Goal: Task Accomplishment & Management: Use online tool/utility

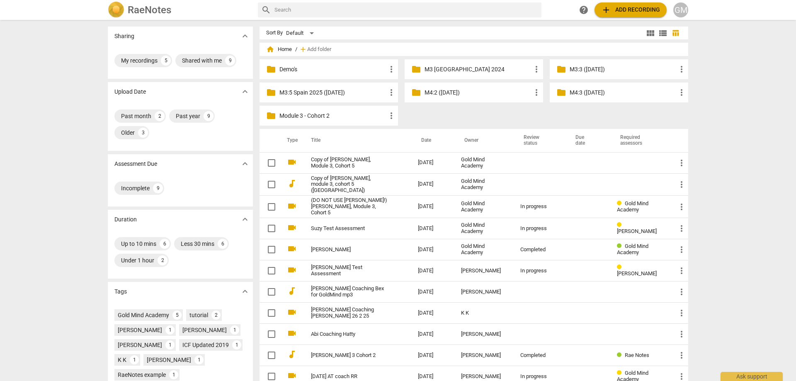
click at [517, 122] on div "folder Demo's more_vert folder M3 Spain 2024 more_vert folder M3:3 (15th June 2…" at bounding box center [477, 94] width 435 height 70
click at [501, 119] on div "folder Demo's more_vert folder M3 Spain 2024 more_vert folder M3:3 (15th June 2…" at bounding box center [477, 94] width 435 height 70
click at [587, 113] on div "folder Demo's more_vert folder M3 Spain 2024 more_vert folder M3:3 (15th June 2…" at bounding box center [477, 94] width 435 height 70
click at [574, 113] on div "folder Demo's more_vert folder M3 Spain 2024 more_vert folder M3:3 (15th June 2…" at bounding box center [477, 94] width 435 height 70
click at [315, 50] on span "Add folder" at bounding box center [319, 49] width 24 height 6
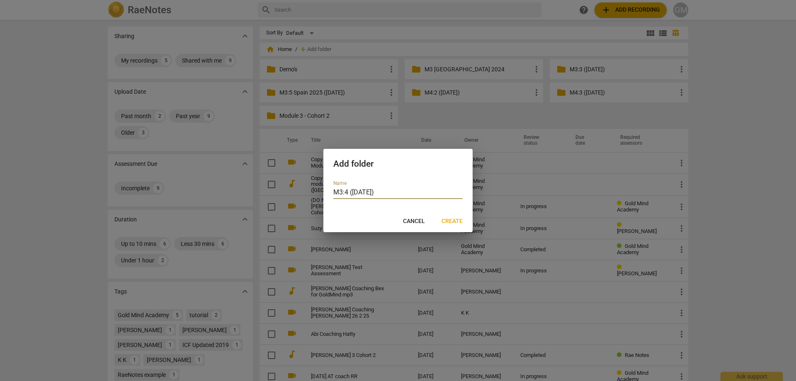
click at [433, 194] on input "M3:4 (22nd Sept '25)" at bounding box center [397, 193] width 129 height 12
type input "M3:4 (22nd Sept '25)"
click at [459, 224] on span "Create" at bounding box center [452, 221] width 21 height 8
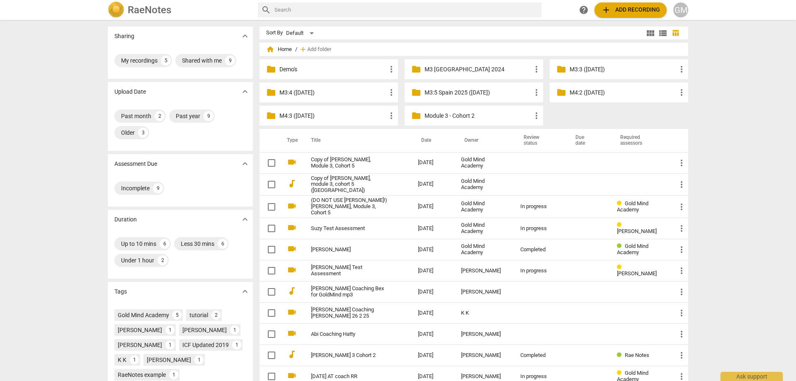
click at [316, 92] on p "M3:4 (22nd Sept '25)" at bounding box center [332, 92] width 107 height 9
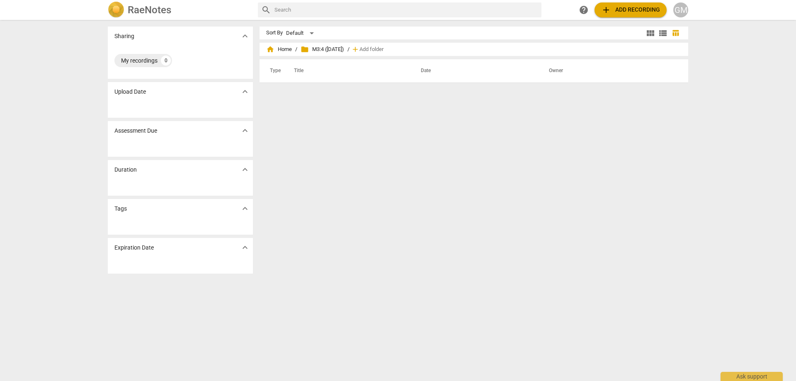
click at [511, 130] on div "Sort By Default view_module view_list table_chart home Home / folder M3:4 (22nd…" at bounding box center [477, 201] width 435 height 348
click at [636, 9] on span "add Add recording" at bounding box center [630, 10] width 59 height 10
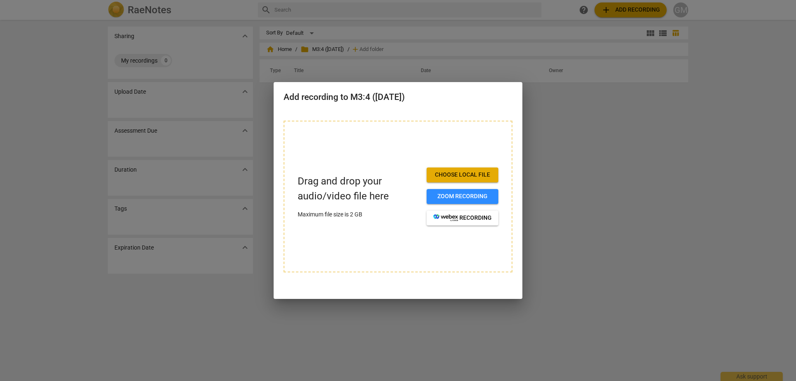
click at [465, 174] on span "Choose local file" at bounding box center [462, 175] width 58 height 8
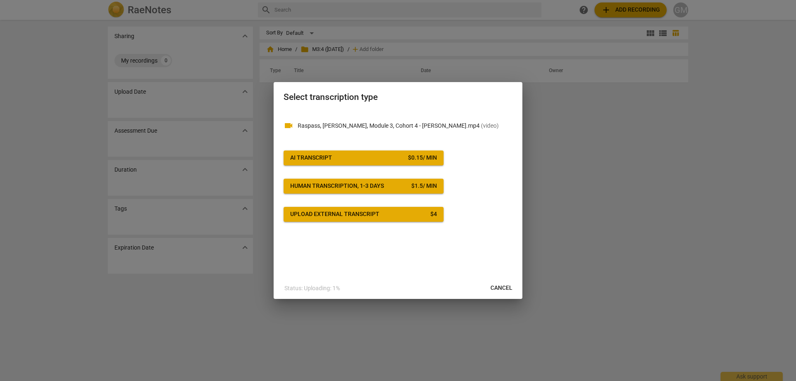
click at [413, 159] on div "$ 0.15 / min" at bounding box center [422, 158] width 29 height 8
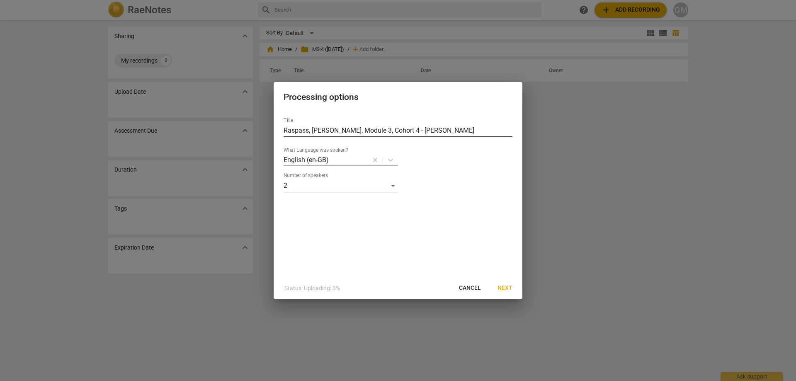
click at [413, 129] on input "Raspass, Angela, Module 3, Cohort 4 - Angela Raspass" at bounding box center [398, 130] width 229 height 13
click at [468, 126] on input "Raspass, Angela, Module 3, Cohort 4 - Angela Raspass" at bounding box center [398, 130] width 229 height 13
drag, startPoint x: 449, startPoint y: 129, endPoint x: 391, endPoint y: 132, distance: 58.2
click at [391, 132] on input "Raspass, Angela, Module 3, Cohort 4 - Angela Raspass" at bounding box center [398, 130] width 229 height 13
type input "Raspass, [PERSON_NAME], Module 3, Cohort 4"
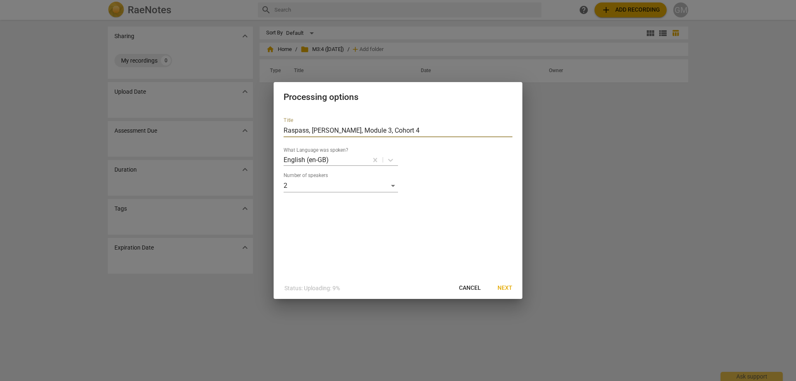
click at [507, 286] on span "Next" at bounding box center [505, 288] width 15 height 8
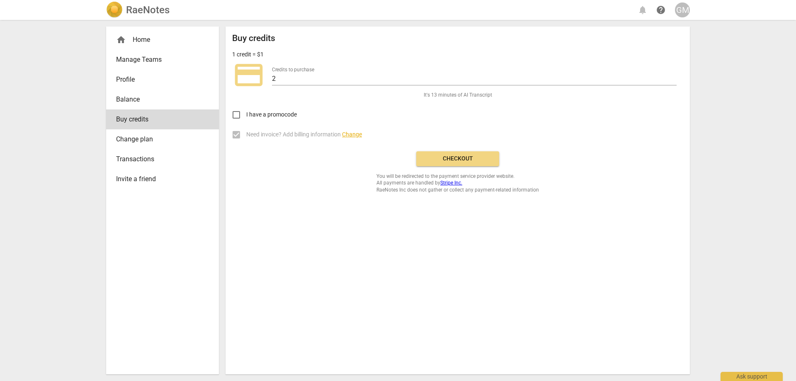
drag, startPoint x: 380, startPoint y: 244, endPoint x: 375, endPoint y: 245, distance: 5.1
click at [380, 244] on div "Buy credits 1 credit = $1 credit_card Credits to purchase 2 It's 13 minutes of …" at bounding box center [458, 201] width 464 height 348
click at [353, 246] on div "Buy credits 1 credit = $1 credit_card Credits to purchase 2 It's 13 minutes of …" at bounding box center [458, 201] width 464 height 348
click at [384, 255] on div "Buy credits 1 credit = $1 credit_card Credits to purchase 2 It's 13 minutes of …" at bounding box center [458, 201] width 464 height 348
click at [372, 254] on div "Buy credits 1 credit = $1 credit_card Credits to purchase 2 It's 13 minutes of …" at bounding box center [458, 201] width 464 height 348
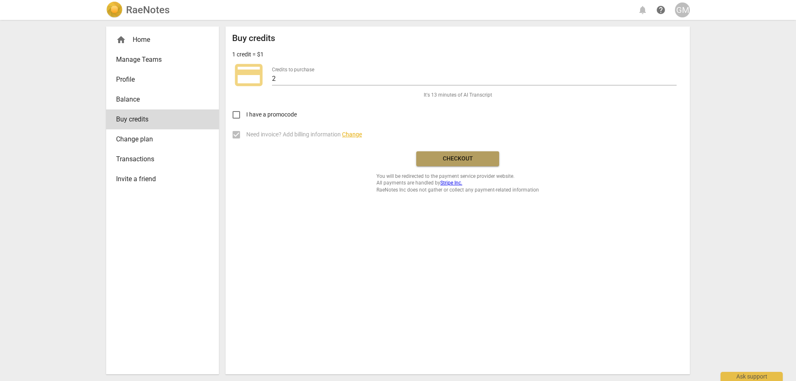
click at [438, 160] on span "Checkout" at bounding box center [458, 159] width 70 height 8
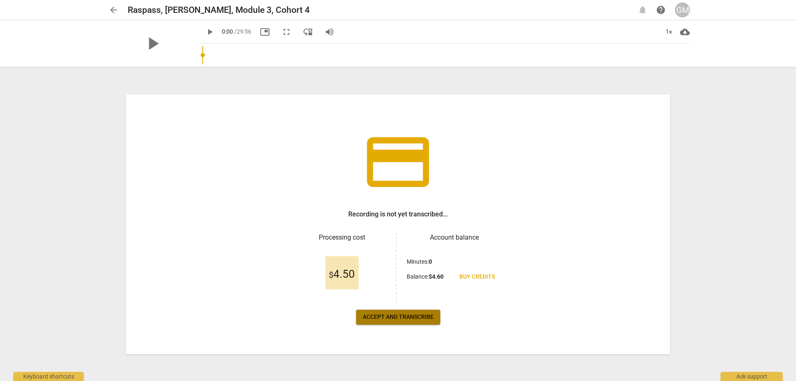
click at [391, 317] on span "Accept and transcribe" at bounding box center [398, 317] width 71 height 8
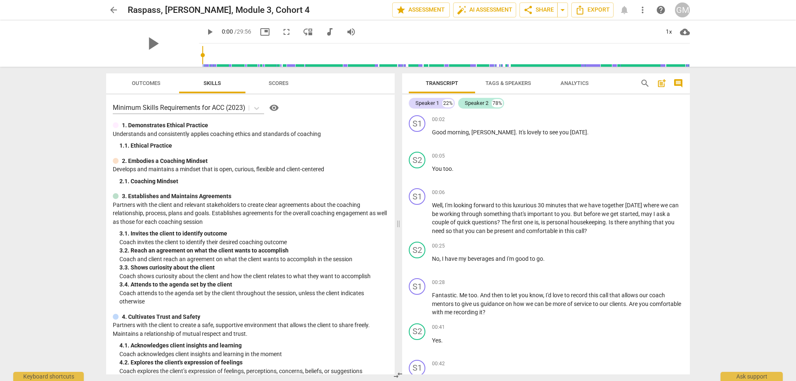
click at [663, 81] on span "post_add" at bounding box center [662, 83] width 10 height 10
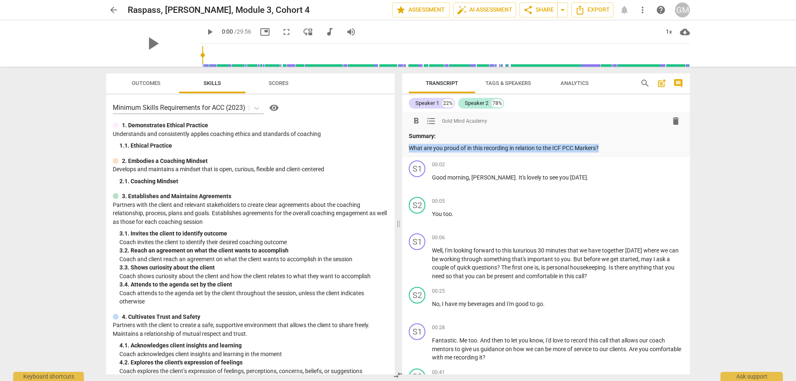
drag, startPoint x: 605, startPoint y: 147, endPoint x: 404, endPoint y: 146, distance: 201.1
click at [405, 146] on div "format_bold format_list_bulleted Gold Mind Academy delete Summary: What are you…" at bounding box center [546, 134] width 288 height 45
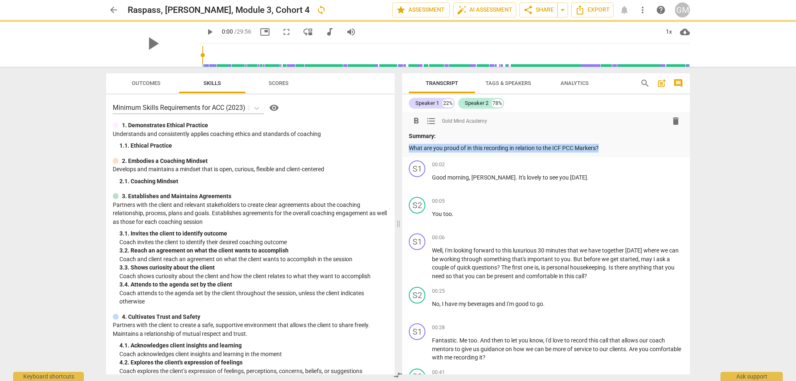
click at [414, 121] on span "format_bold" at bounding box center [416, 121] width 10 height 10
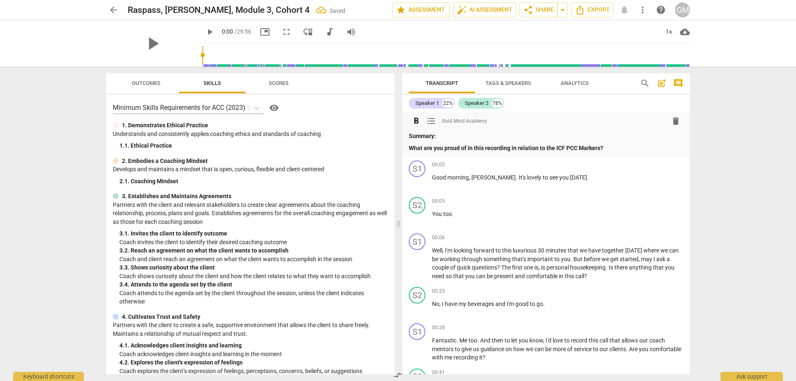
click at [617, 146] on p "What are you proud of in this recording in relation to the ICF PCC Markers?" at bounding box center [546, 148] width 274 height 9
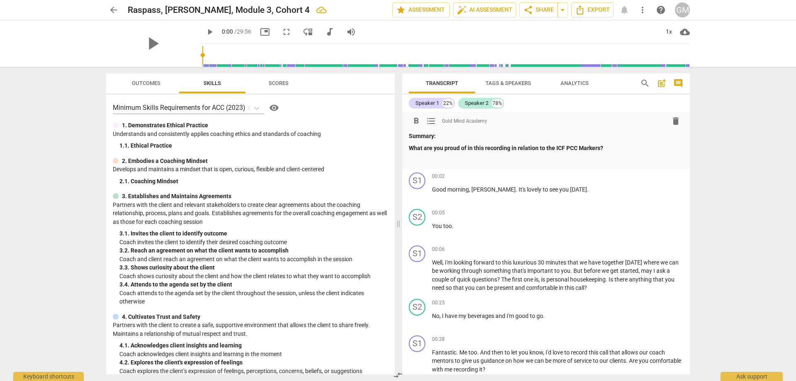
click at [427, 160] on p at bounding box center [546, 159] width 274 height 9
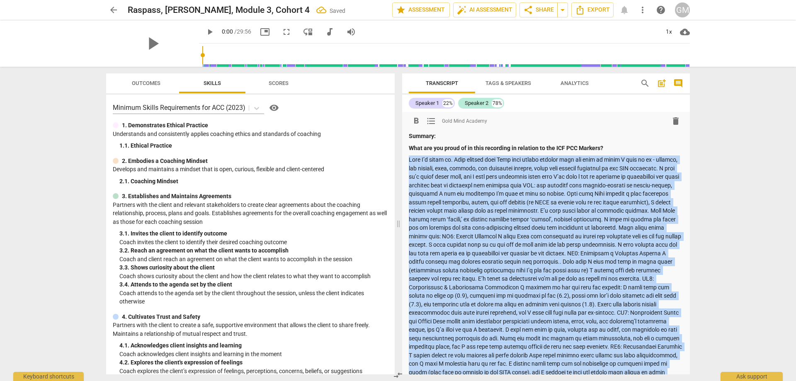
drag, startPoint x: 546, startPoint y: 328, endPoint x: 401, endPoint y: 163, distance: 220.1
click at [401, 163] on div "Transcript Tags & Speakers Analytics search post_add comment Speaker 1 22% Spea…" at bounding box center [548, 224] width 298 height 314
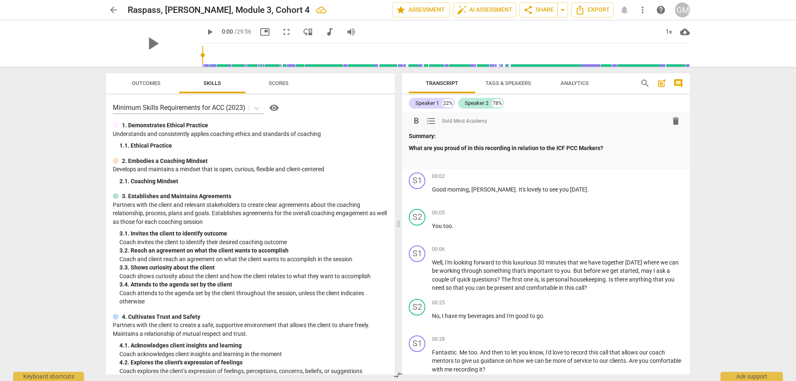
click at [425, 160] on p at bounding box center [546, 159] width 274 height 9
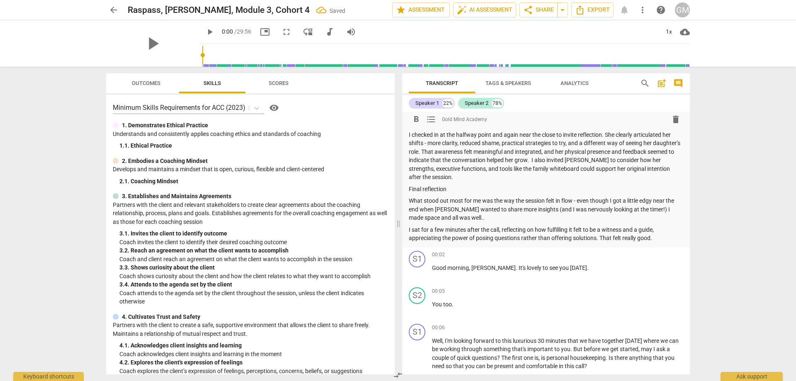
scroll to position [456, 0]
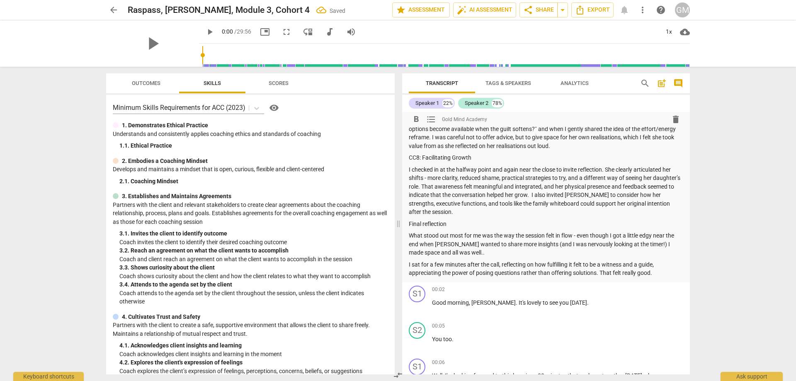
click at [662, 265] on p "I sat for a few minutes after the call, reflecting on how fulfilling it felt to…" at bounding box center [546, 268] width 274 height 17
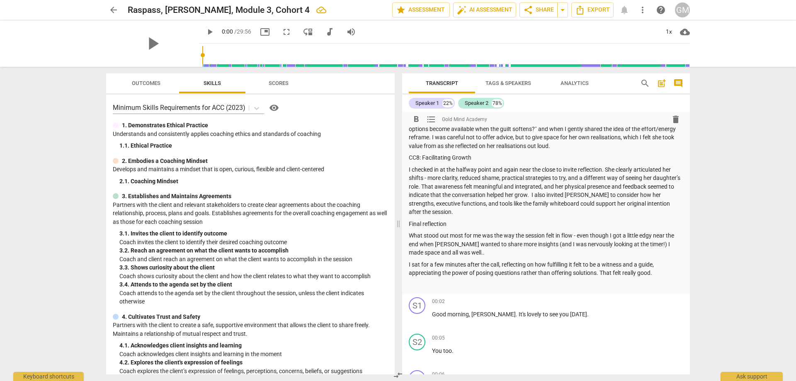
click at [423, 281] on p at bounding box center [546, 285] width 274 height 9
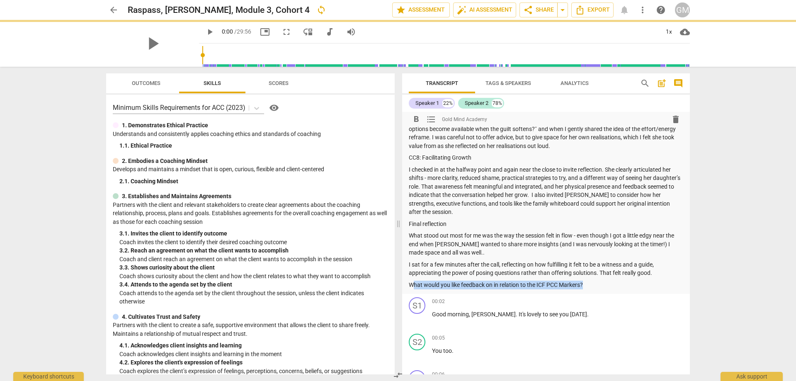
drag, startPoint x: 586, startPoint y: 275, endPoint x: 410, endPoint y: 277, distance: 175.4
click at [410, 281] on p "What would you like feedback on in relation to the ICF PCC Markers?" at bounding box center [546, 285] width 274 height 9
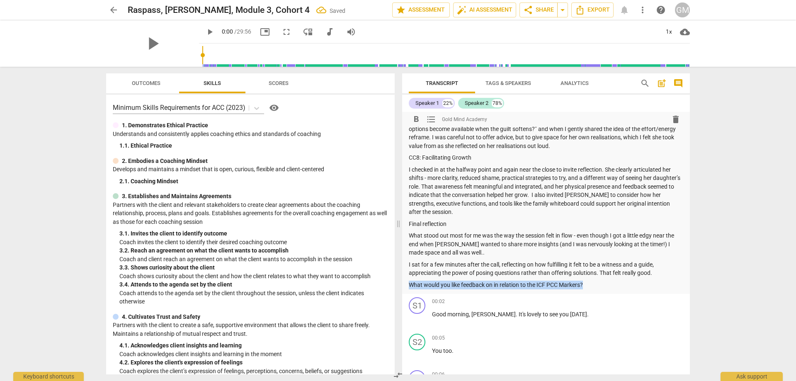
click at [413, 118] on span "format_bold" at bounding box center [416, 119] width 10 height 10
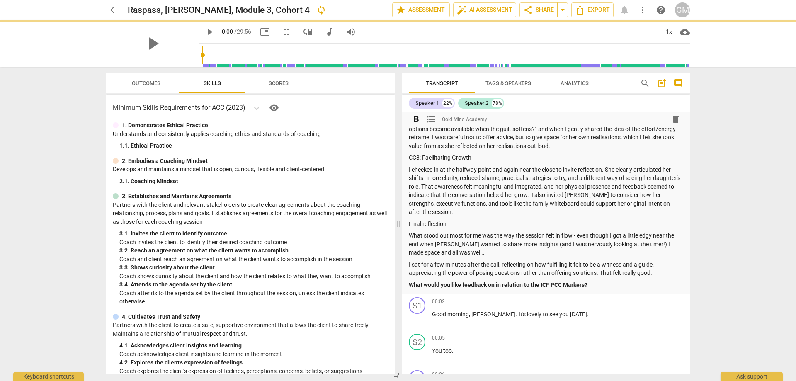
click at [613, 281] on p "What would you like feedback on in relation to the ICF PCC Markers?" at bounding box center [546, 285] width 274 height 9
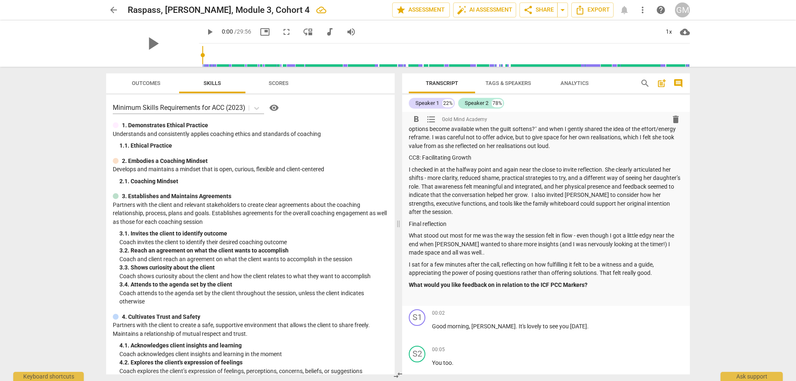
click at [429, 292] on p at bounding box center [546, 296] width 274 height 9
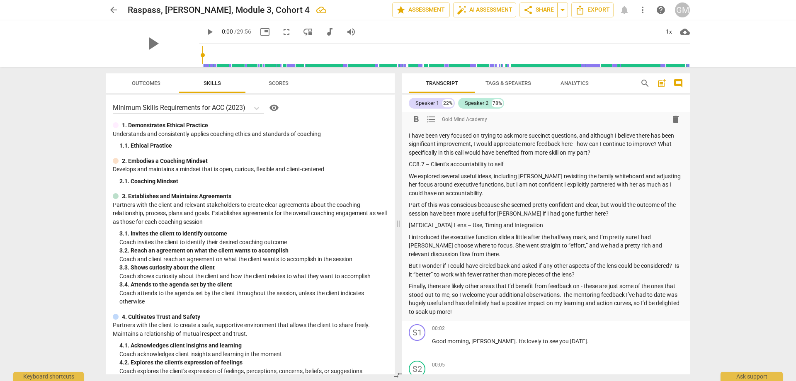
scroll to position [863, 0]
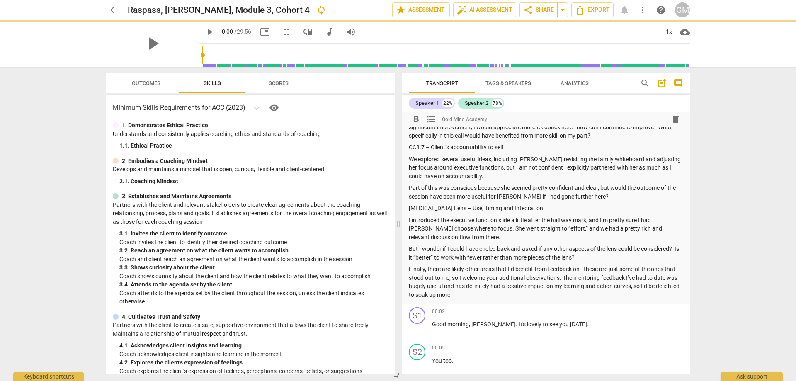
click at [719, 172] on div "arrow_back Raspass, [PERSON_NAME], Module 3, Cohort 4 sync edit star Assessment…" at bounding box center [398, 190] width 796 height 381
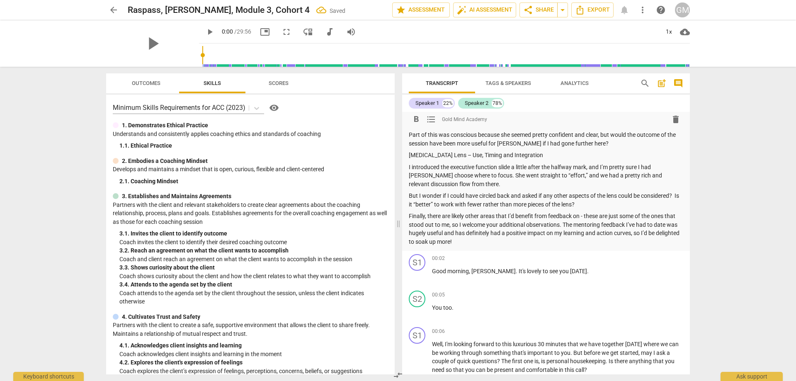
scroll to position [821, 0]
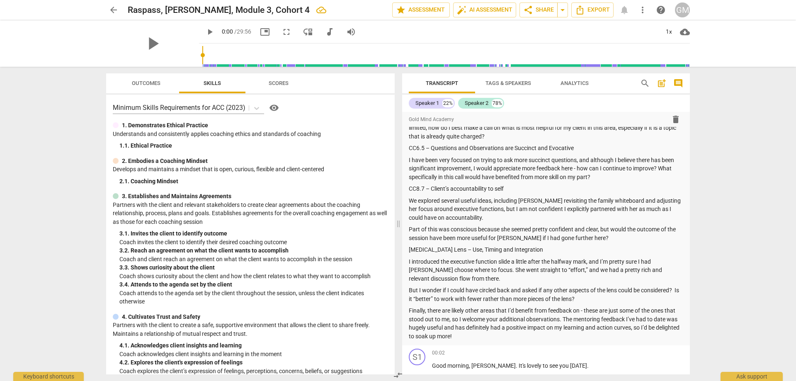
click at [712, 121] on div "arrow_back Raspass, [PERSON_NAME], Module 3, Cohort 4 edit star Assessment auto…" at bounding box center [398, 190] width 796 height 381
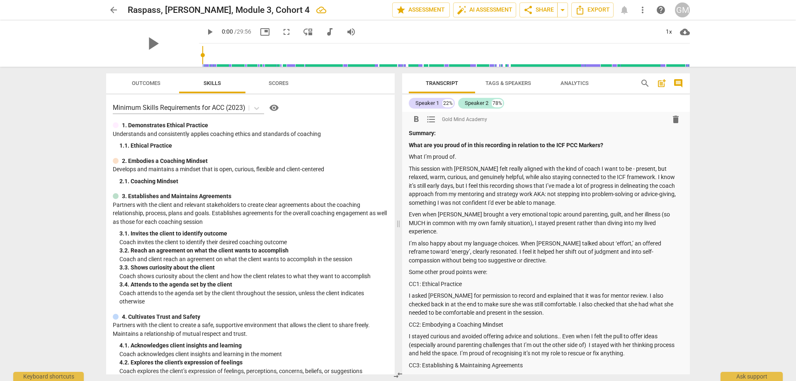
scroll to position [0, 0]
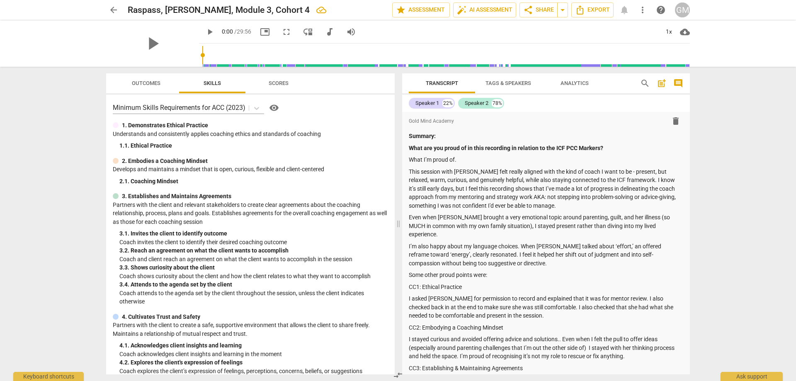
click at [756, 153] on div "arrow_back Raspass, [PERSON_NAME], Module 3, Cohort 4 edit star Assessment auto…" at bounding box center [398, 190] width 796 height 381
click at [754, 164] on div "arrow_back Raspass, [PERSON_NAME], Module 3, Cohort 4 edit star Assessment auto…" at bounding box center [398, 190] width 796 height 381
click at [91, 176] on div "arrow_back Raspass, [PERSON_NAME], Module 3, Cohort 4 edit star Assessment auto…" at bounding box center [398, 190] width 796 height 381
click at [84, 159] on div "arrow_back Raspass, [PERSON_NAME], Module 3, Cohort 4 edit star Assessment auto…" at bounding box center [398, 190] width 796 height 381
